Goal: Information Seeking & Learning: Compare options

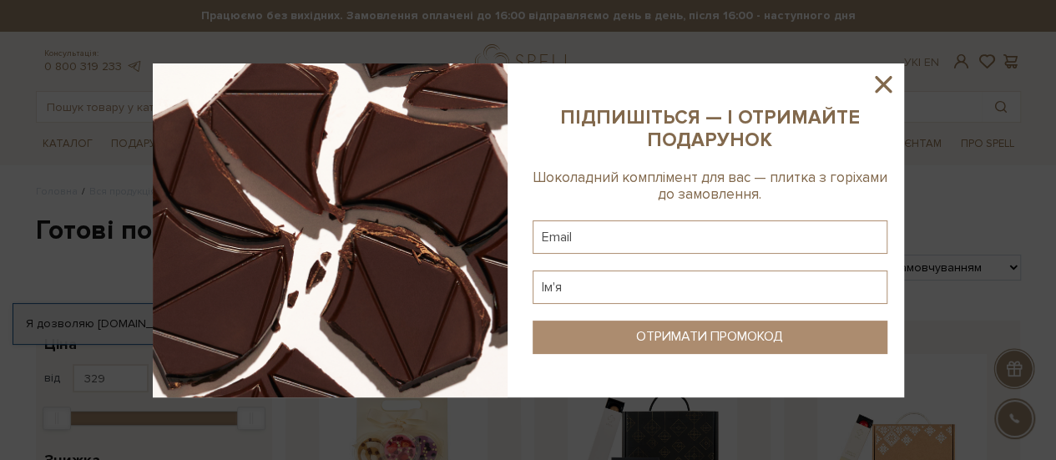
click at [881, 76] on icon at bounding box center [883, 84] width 28 height 28
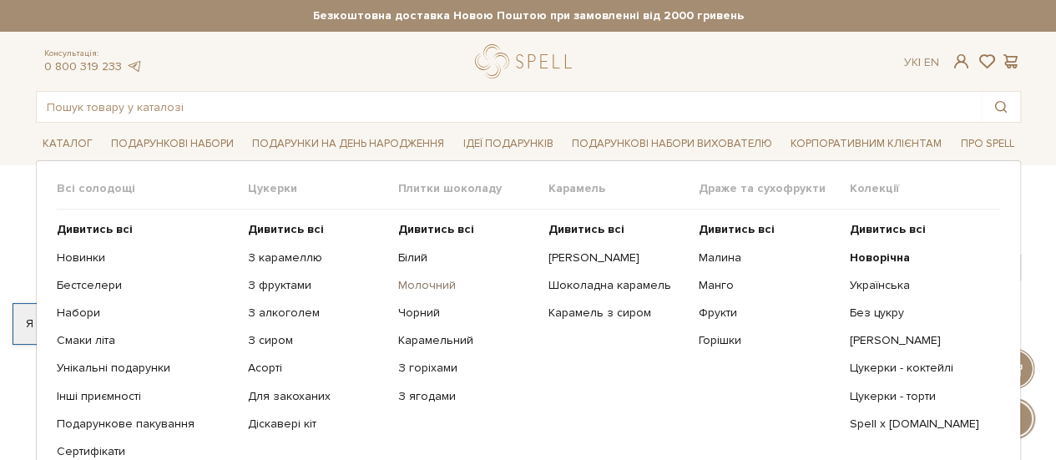
click at [424, 285] on link "Молочний" at bounding box center [467, 285] width 138 height 15
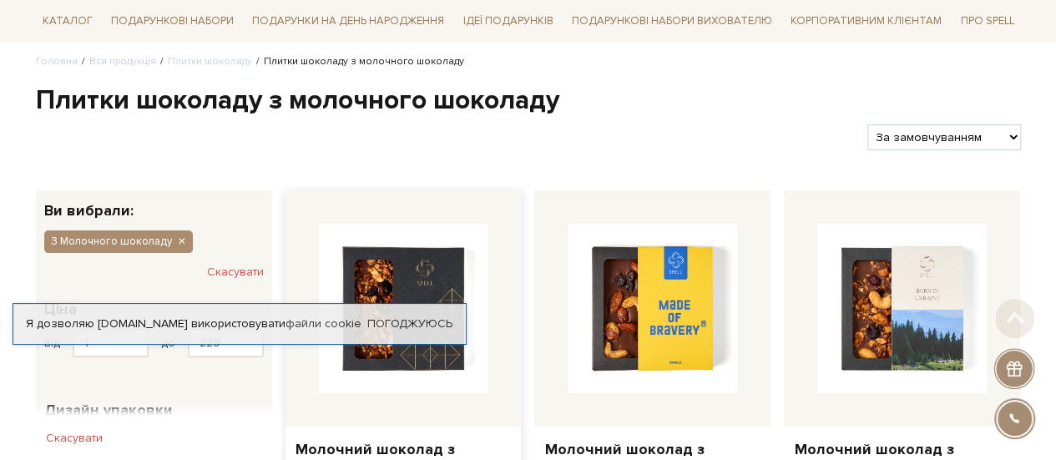
scroll to position [167, 0]
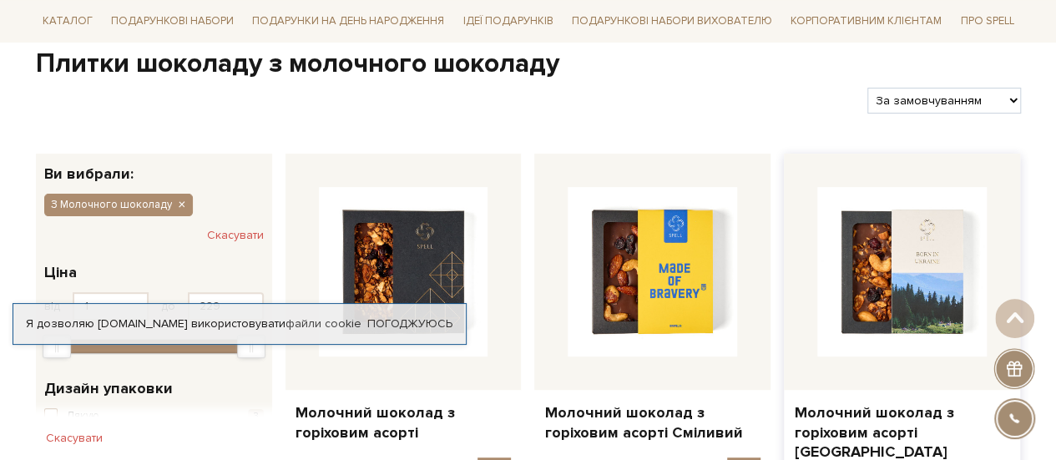
click at [912, 240] on img at bounding box center [901, 271] width 169 height 169
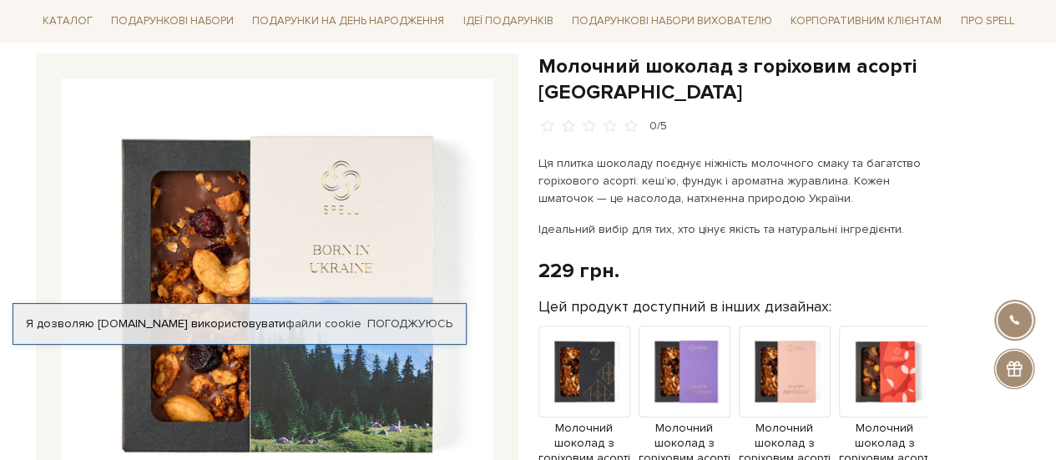
scroll to position [259, 0]
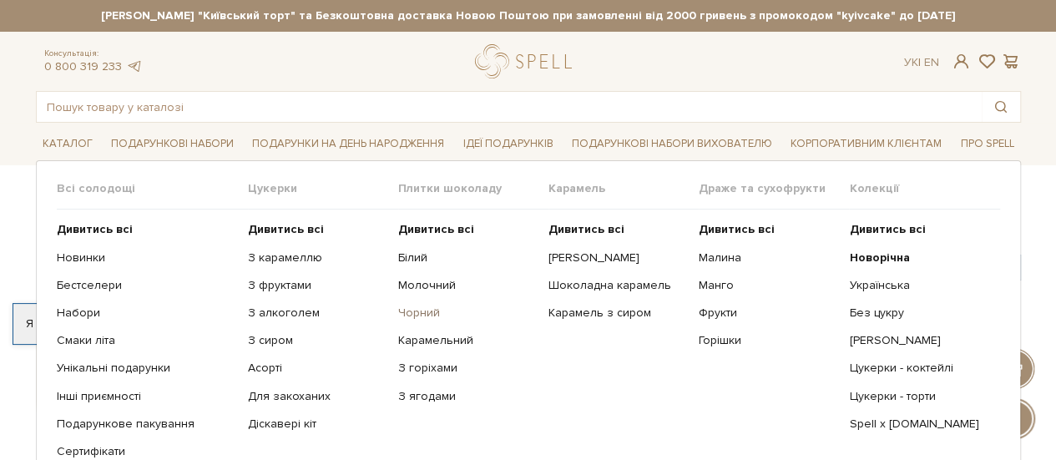
click at [419, 312] on link "Чорний" at bounding box center [467, 312] width 138 height 15
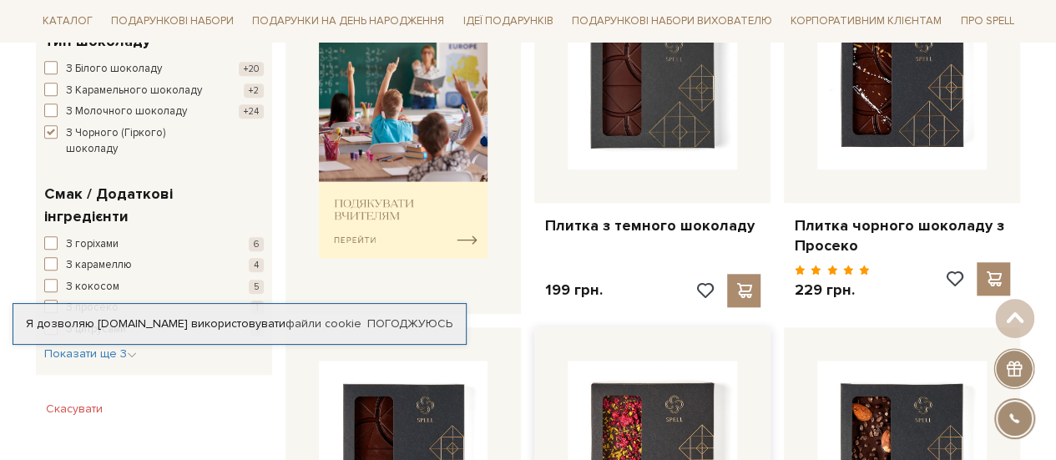
scroll to position [668, 0]
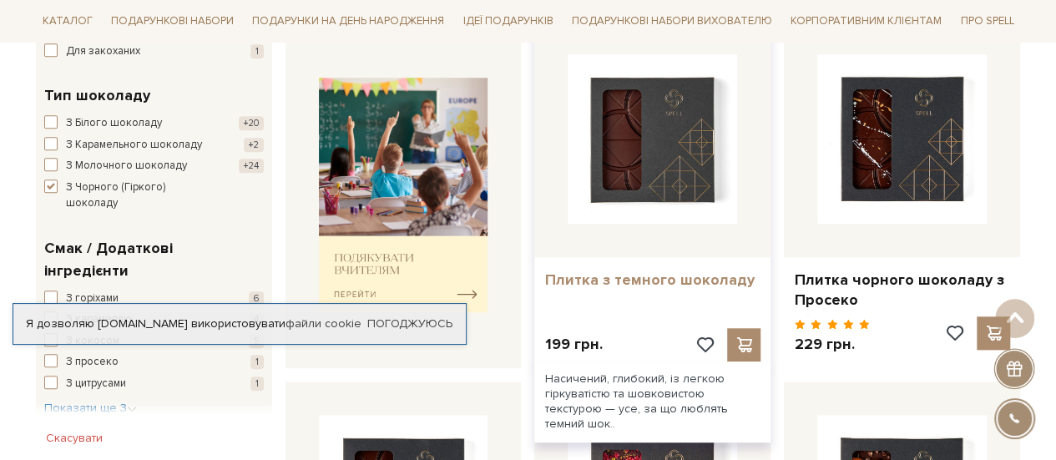
click at [643, 278] on link "Плитка з темного шоколаду" at bounding box center [652, 279] width 216 height 19
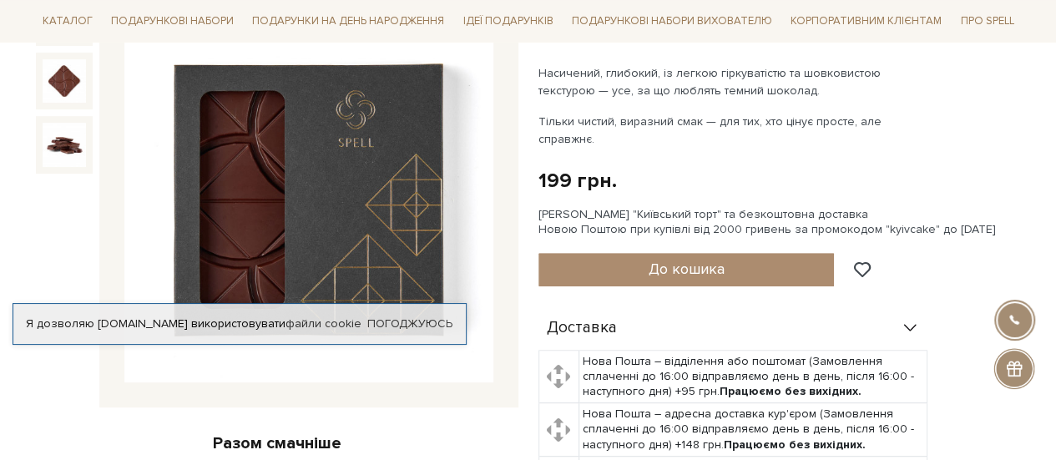
scroll to position [334, 0]
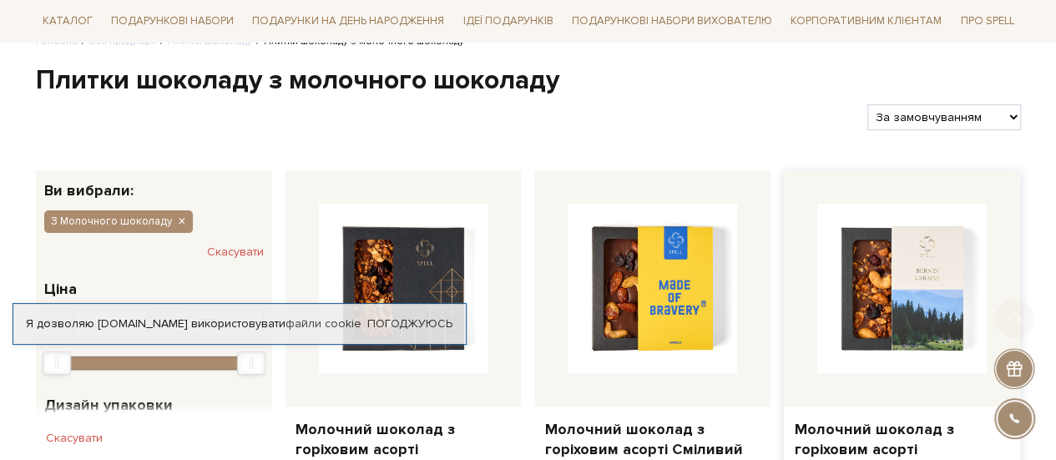
scroll to position [167, 0]
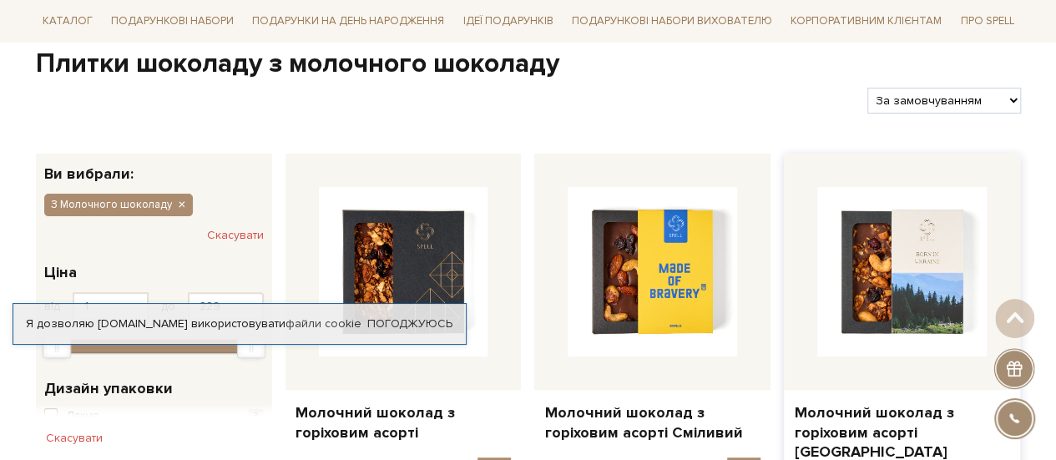
click at [920, 261] on img at bounding box center [901, 271] width 169 height 169
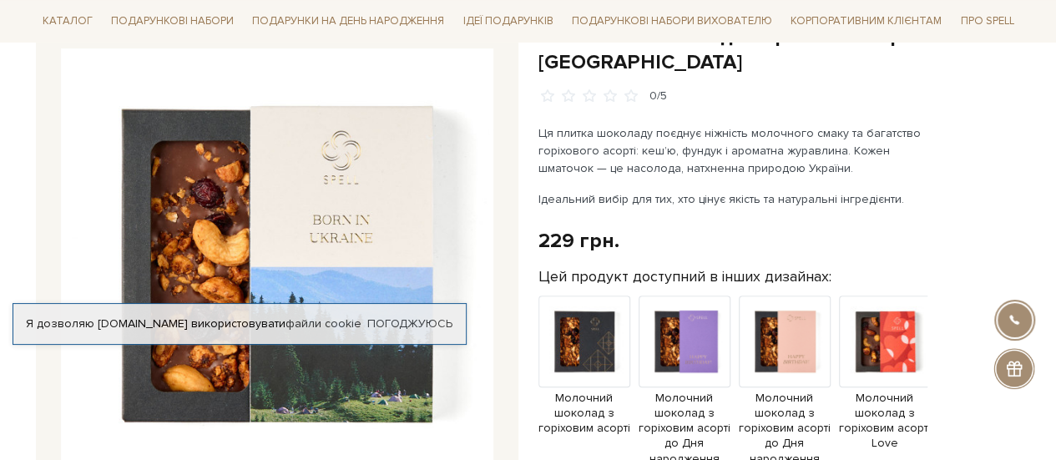
scroll to position [167, 0]
